Goal: Complete application form

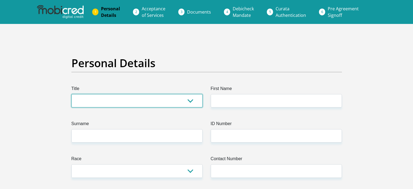
click at [154, 103] on select "Mr Ms Mrs Dr [PERSON_NAME]" at bounding box center [136, 100] width 131 height 13
select select "Mr"
click at [71, 94] on select "Mr Ms Mrs Dr [PERSON_NAME]" at bounding box center [136, 100] width 131 height 13
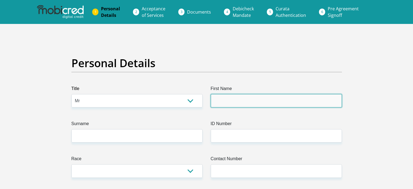
click at [235, 99] on input "First Name" at bounding box center [276, 100] width 131 height 13
type input "Peace"
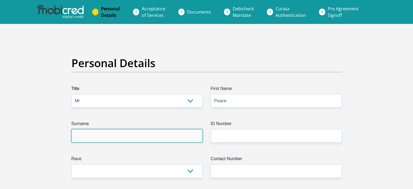
type input "Nkhonjera"
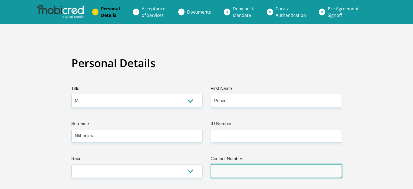
type input "0628139057"
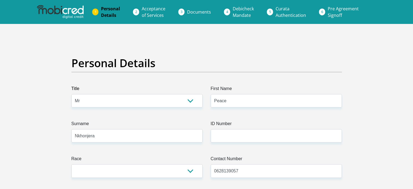
select select "ZAF"
type input "36 George Ross Street"
type input "Witpoortjie"
type input "ROODEPOORT"
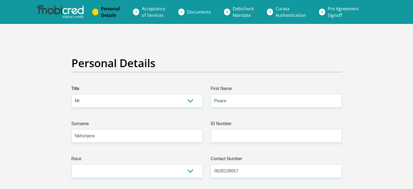
type input "ROODEPOORT"
type input "1724"
select select "Gauteng"
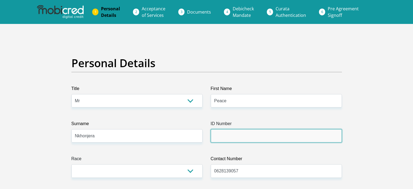
click at [239, 134] on input "ID Number" at bounding box center [276, 135] width 131 height 13
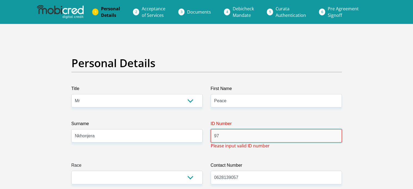
type input "9"
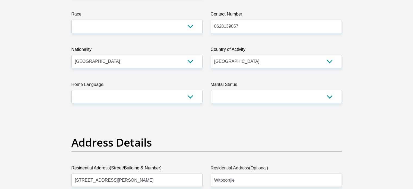
scroll to position [145, 0]
type input "9703296266182"
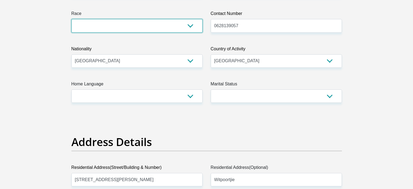
click at [179, 26] on select "Black Coloured Indian White Other" at bounding box center [136, 25] width 131 height 13
select select "1"
click at [71, 19] on select "Black Coloured Indian White Other" at bounding box center [136, 25] width 131 height 13
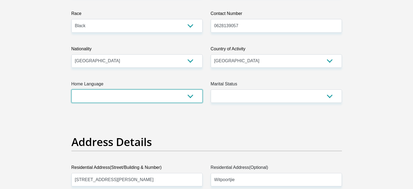
click at [117, 97] on select "Afrikaans English Sepedi South Ndebele Southern Sotho Swati Tsonga Tswana Venda…" at bounding box center [136, 95] width 131 height 13
select select "eng"
click at [71, 89] on select "Afrikaans English Sepedi South Ndebele Southern Sotho Swati Tsonga Tswana Venda…" at bounding box center [136, 95] width 131 height 13
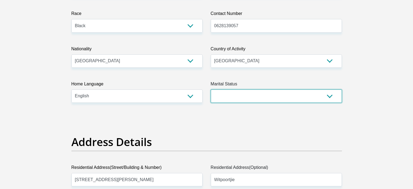
click at [320, 97] on select "Married ANC Single Divorced Widowed Married COP or Customary Law" at bounding box center [276, 95] width 131 height 13
select select "2"
click at [211, 89] on select "Married ANC Single Divorced Widowed Married COP or Customary Law" at bounding box center [276, 95] width 131 height 13
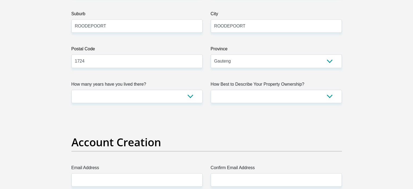
scroll to position [334, 0]
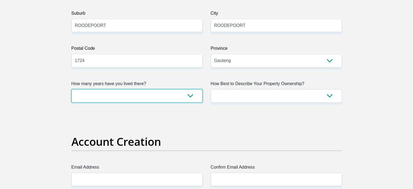
click at [189, 97] on select "less than 1 year 1-3 years 3-5 years 5+ years" at bounding box center [136, 95] width 131 height 13
select select "5"
click at [71, 89] on select "less than 1 year 1-3 years 3-5 years 5+ years" at bounding box center [136, 95] width 131 height 13
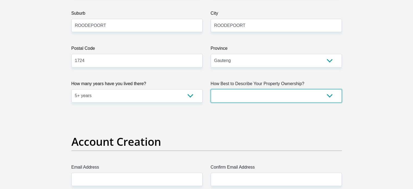
click at [275, 92] on select "Owned Rented Family Owned Company Dwelling" at bounding box center [276, 95] width 131 height 13
select select "parents"
click at [211, 89] on select "Owned Rented Family Owned Company Dwelling" at bounding box center [276, 95] width 131 height 13
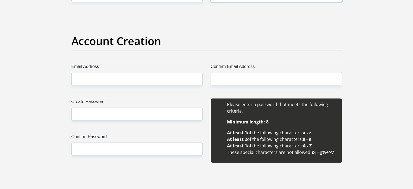
scroll to position [435, 0]
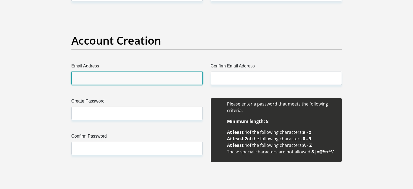
click at [153, 80] on input "Email Address" at bounding box center [136, 77] width 131 height 13
type input "peacej1997@gmail.com"
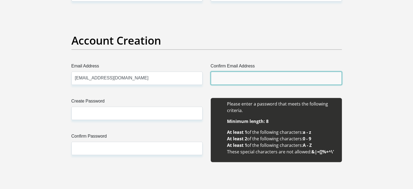
type input "peacej1997@gmail.com"
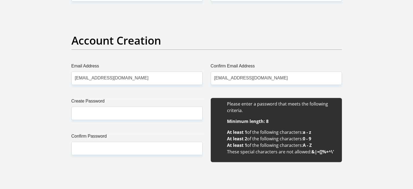
type input "Peace Joel"
type input "0628139057"
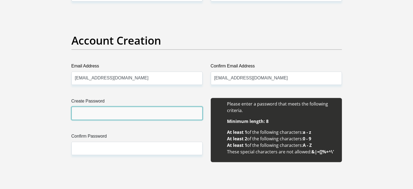
click at [138, 117] on input "Create Password" at bounding box center [136, 112] width 131 height 13
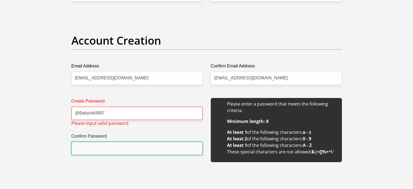
click at [109, 147] on input "Confirm Password" at bounding box center [136, 147] width 131 height 13
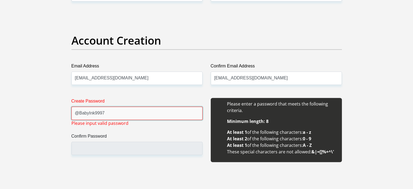
drag, startPoint x: 80, startPoint y: 114, endPoint x: 75, endPoint y: 114, distance: 5.4
click at [75, 114] on input "@BabyInk9997" at bounding box center [136, 112] width 131 height 13
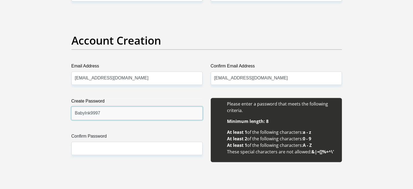
type input "BabyInk9997"
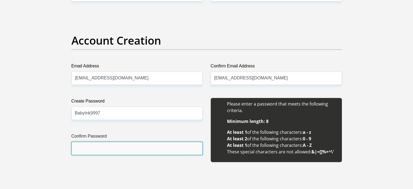
click at [103, 150] on input "Confirm Password" at bounding box center [136, 147] width 131 height 13
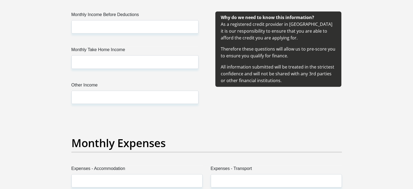
scroll to position [653, 0]
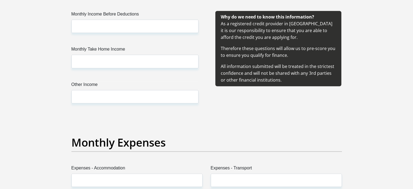
type input "BabyInk9997"
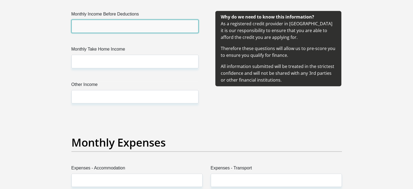
click at [125, 28] on input "Monthly Income Before Deductions" at bounding box center [134, 26] width 127 height 13
type input "8000"
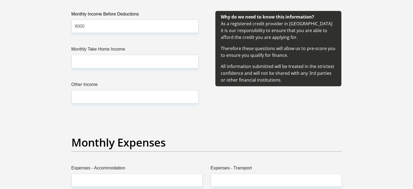
click at [106, 68] on div "Monthly Income Before Deductions 8000 Monthly Take Home Income Other Income" at bounding box center [134, 63] width 143 height 105
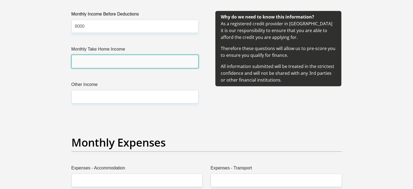
click at [109, 61] on input "Monthly Take Home Income" at bounding box center [134, 61] width 127 height 13
type input "7900"
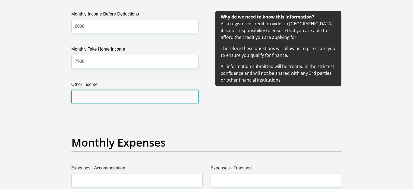
click at [107, 99] on input "Other Income" at bounding box center [134, 96] width 127 height 13
type input "2000"
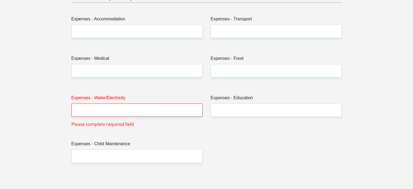
scroll to position [802, 0]
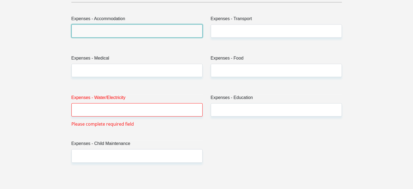
click at [117, 31] on input "Expenses - Accommodation" at bounding box center [136, 30] width 131 height 13
type input "0"
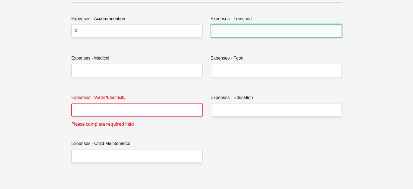
click at [246, 25] on input "Expenses - Transport" at bounding box center [276, 30] width 131 height 13
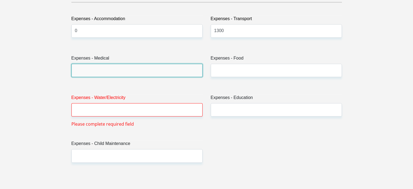
click at [131, 70] on input "Expenses - Medical" at bounding box center [136, 69] width 131 height 13
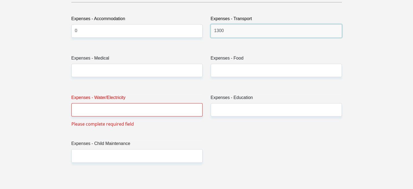
click at [218, 33] on input "1300" at bounding box center [276, 30] width 131 height 13
type input "1500"
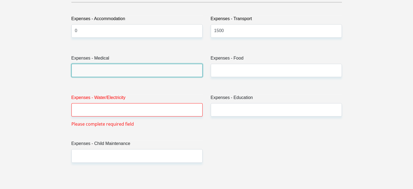
click at [115, 69] on input "Expenses - Medical" at bounding box center [136, 69] width 131 height 13
type input "0"
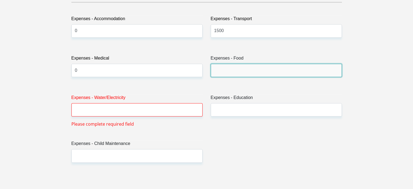
click at [241, 69] on input "Expenses - Food" at bounding box center [276, 69] width 131 height 13
type input "1000"
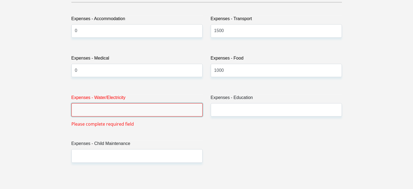
click at [98, 111] on input "Expenses - Water/Electricity" at bounding box center [136, 109] width 131 height 13
click at [87, 113] on input "Expenses - Water/Electricity" at bounding box center [136, 109] width 131 height 13
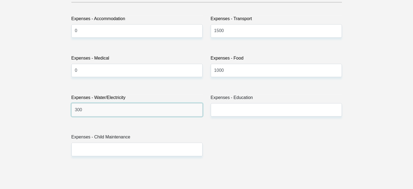
type input "300"
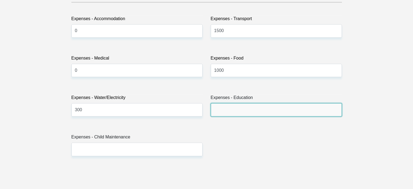
click at [240, 104] on input "Expenses - Education" at bounding box center [276, 109] width 131 height 13
type input "0"
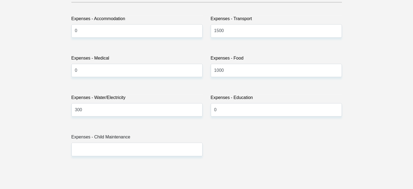
drag, startPoint x: 122, startPoint y: 158, endPoint x: 118, endPoint y: 147, distance: 11.8
click at [118, 147] on div "Title Mr Ms Mrs Dr Other First Name Peace Surname Nkhonjera ID Number 970329626…" at bounding box center [206, 166] width 278 height 1765
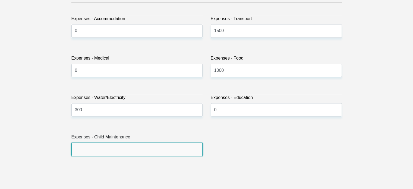
click at [118, 147] on input "Expenses - Child Maintenance" at bounding box center [136, 148] width 131 height 13
type input "0"
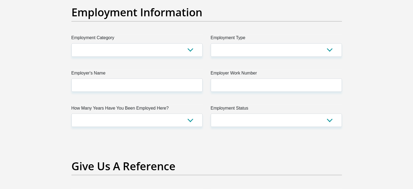
scroll to position [984, 0]
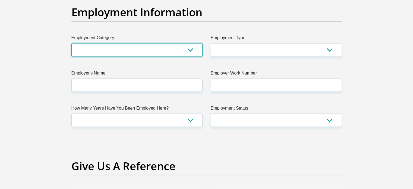
click at [179, 52] on select "AGRICULTURE ALCOHOL & TOBACCO CONSTRUCTION MATERIALS METALLURGY EQUIPMENT FOR R…" at bounding box center [136, 49] width 131 height 13
select select "17"
click at [71, 43] on select "AGRICULTURE ALCOHOL & TOBACCO CONSTRUCTION MATERIALS METALLURGY EQUIPMENT FOR R…" at bounding box center [136, 49] width 131 height 13
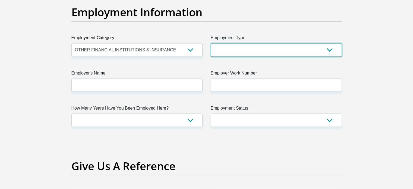
click at [256, 46] on select "College/Lecturer Craft Seller Creative Driver Executive Farmer Forces - Non Com…" at bounding box center [276, 49] width 131 height 13
select select "Office Staff/Clerk"
click at [211, 43] on select "College/Lecturer Craft Seller Creative Driver Executive Farmer Forces - Non Com…" at bounding box center [276, 49] width 131 height 13
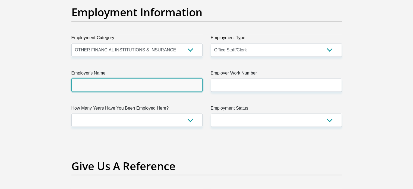
click at [169, 85] on input "Employer's Name" at bounding box center [136, 84] width 131 height 13
type input "PrimeMeridianDirectPtyLtd"
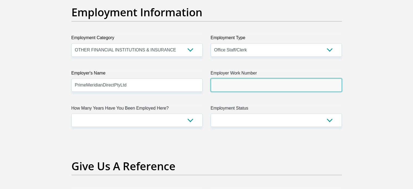
click at [248, 87] on input "Employer Work Number" at bounding box center [276, 84] width 131 height 13
type input "0117457800"
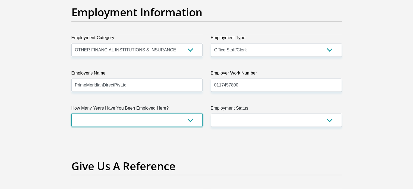
click at [164, 120] on select "less than 1 year 1-3 years 3-5 years 5+ years" at bounding box center [136, 119] width 131 height 13
select select "6"
click at [71, 113] on select "less than 1 year 1-3 years 3-5 years 5+ years" at bounding box center [136, 119] width 131 height 13
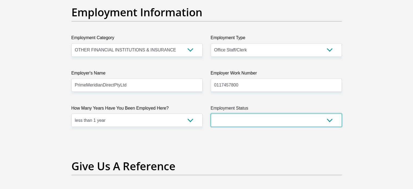
click at [263, 119] on select "Permanent/Full-time Part-time/Casual Contract Worker Self-Employed Housewife Re…" at bounding box center [276, 119] width 131 height 13
select select "1"
click at [211, 113] on select "Permanent/Full-time Part-time/Casual Contract Worker Self-Employed Housewife Re…" at bounding box center [276, 119] width 131 height 13
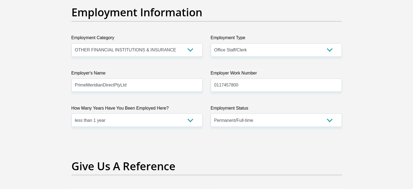
click at [195, 160] on h2 "Give Us A Reference" at bounding box center [206, 165] width 270 height 13
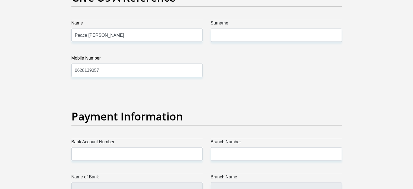
scroll to position [1152, 0]
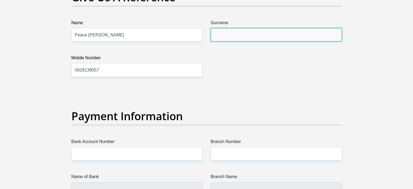
click at [227, 37] on input "Surname" at bounding box center [276, 34] width 131 height 13
type input "Nkhonjera"
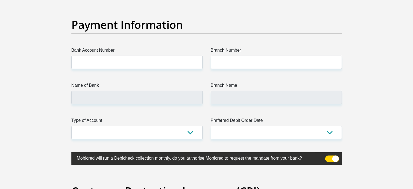
scroll to position [1245, 0]
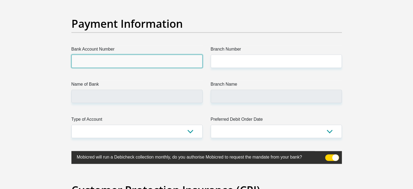
click at [149, 64] on input "Bank Account Number" at bounding box center [136, 61] width 131 height 13
type input "62225418806"
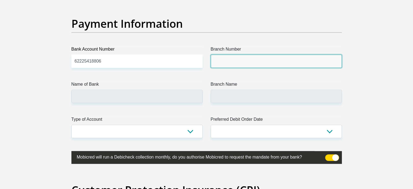
click at [234, 58] on input "Branch Number" at bounding box center [276, 61] width 131 height 13
type input "250655"
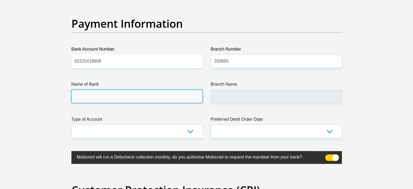
click at [118, 91] on input "Name of Bank" at bounding box center [136, 96] width 131 height 13
type input "FIRSTRAND BANK"
type input "BRANCH 560"
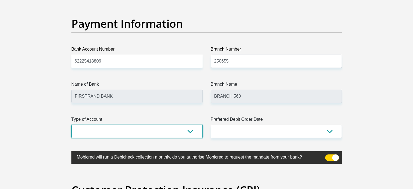
click at [163, 129] on select "Cheque Savings" at bounding box center [136, 131] width 131 height 13
select select "CUR"
click at [71, 125] on select "Cheque Savings" at bounding box center [136, 131] width 131 height 13
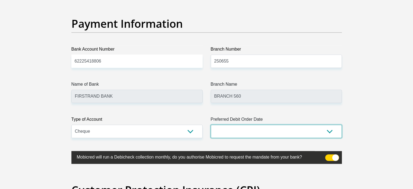
click at [238, 131] on select "1st 2nd 3rd 4th 5th 7th 18th 19th 20th 21st 22nd 23rd 24th 25th 26th 27th 28th …" at bounding box center [276, 131] width 131 height 13
select select "1"
click at [211, 125] on select "1st 2nd 3rd 4th 5th 7th 18th 19th 20th 21st 22nd 23rd 24th 25th 26th 27th 28th …" at bounding box center [276, 131] width 131 height 13
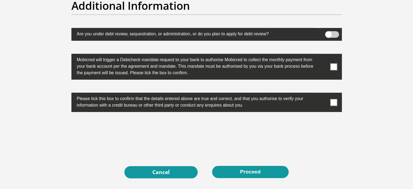
scroll to position [1705, 0]
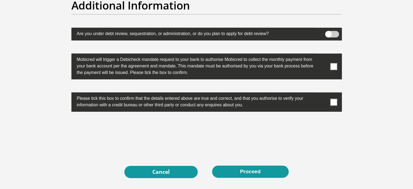
click at [329, 53] on label at bounding box center [206, 66] width 270 height 26
click at [323, 55] on input "checkbox" at bounding box center [323, 55] width 0 height 0
click at [331, 100] on span at bounding box center [333, 101] width 7 height 7
click at [323, 94] on input "checkbox" at bounding box center [323, 94] width 0 height 0
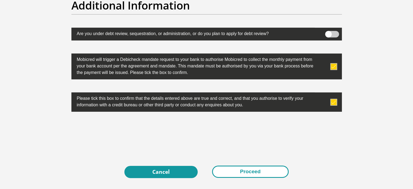
click at [243, 165] on button "Proceed" at bounding box center [250, 171] width 77 height 12
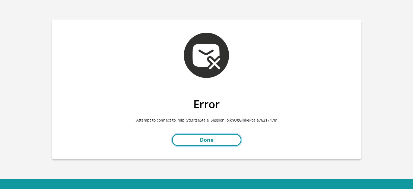
click at [217, 142] on link "Done" at bounding box center [206, 139] width 69 height 12
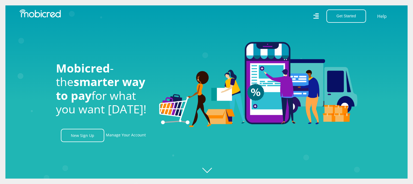
scroll to position [0, 619]
